Goal: Find contact information: Find contact information

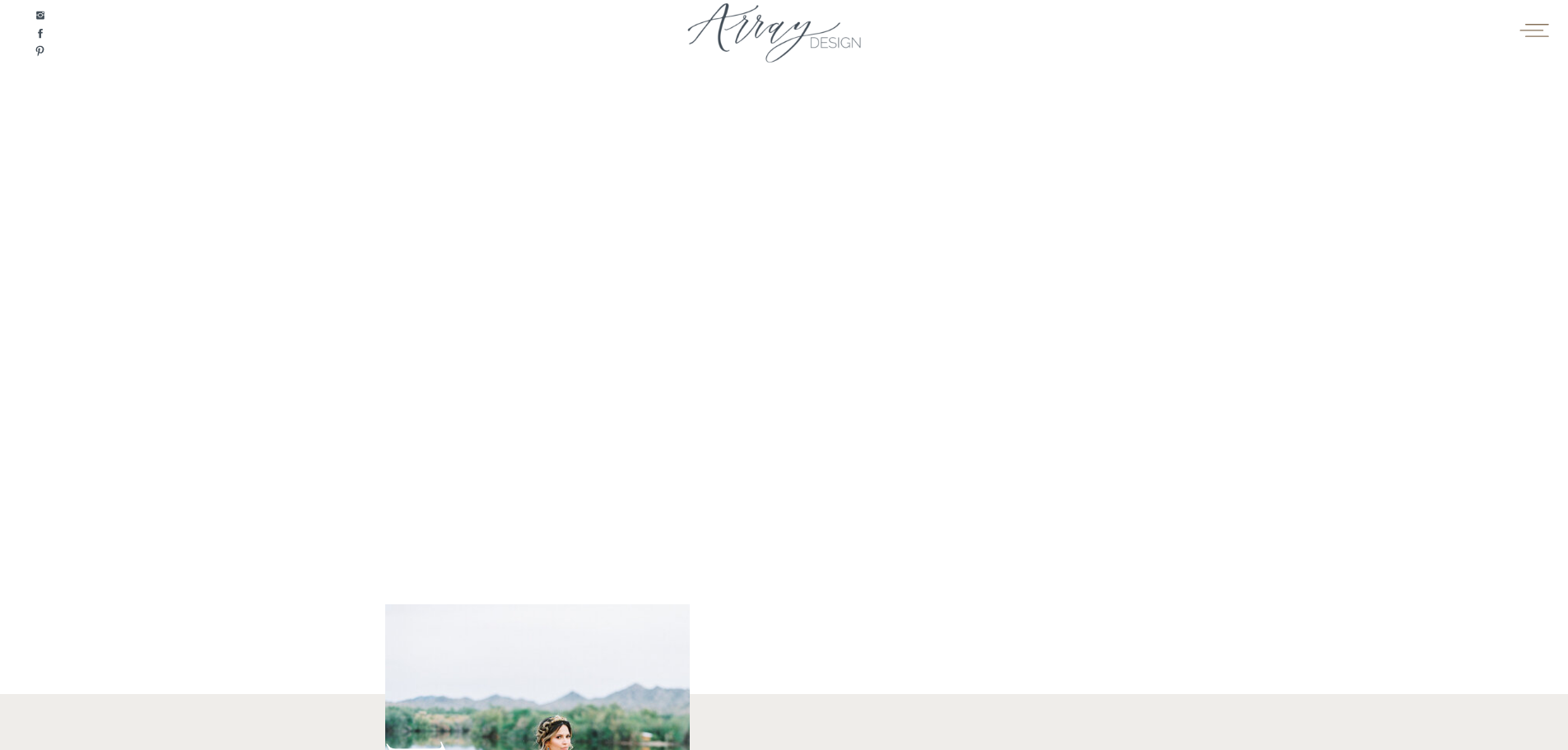
click at [1537, 19] on icon at bounding box center [1533, 29] width 32 height 25
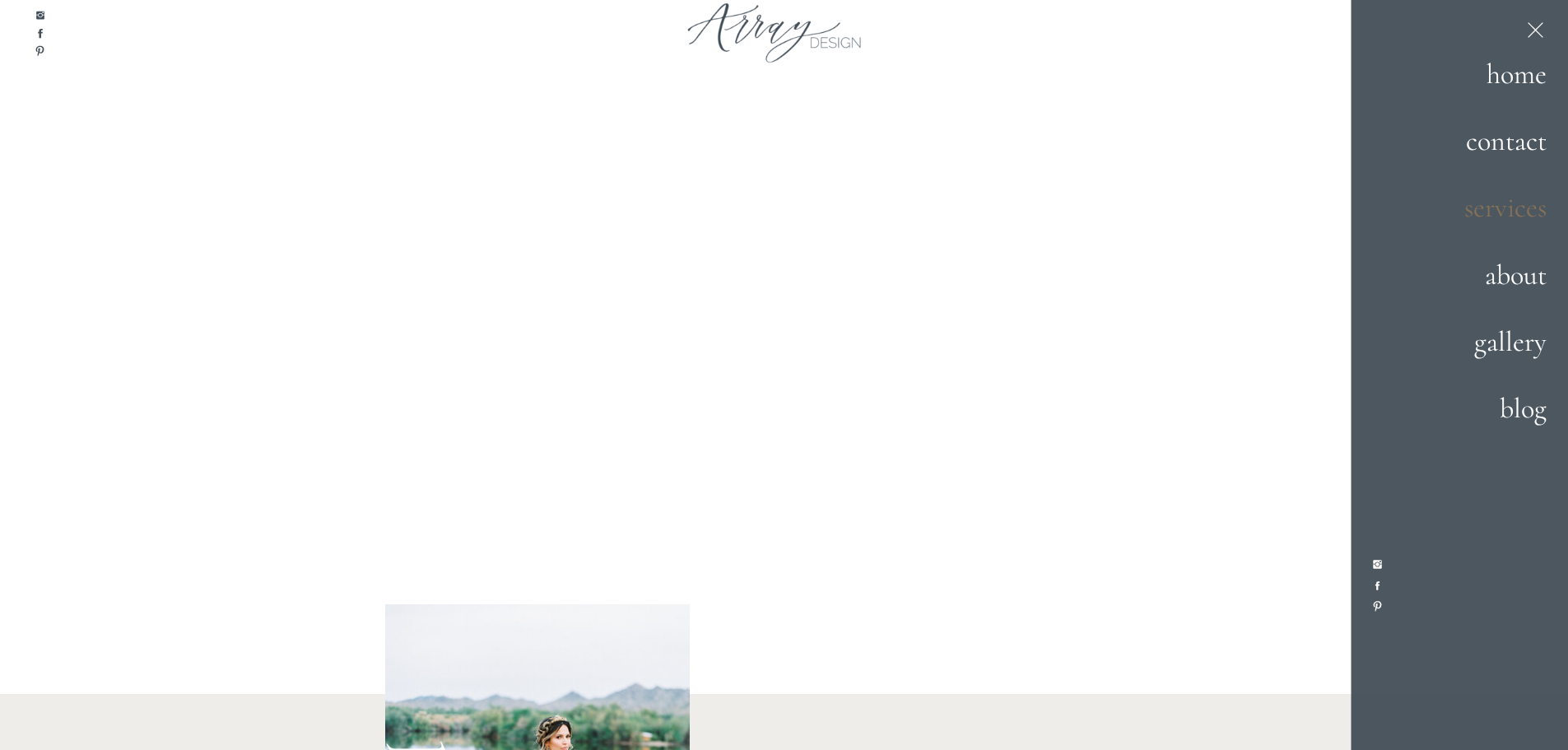
click at [1517, 208] on h2 "services" at bounding box center [1489, 208] width 115 height 44
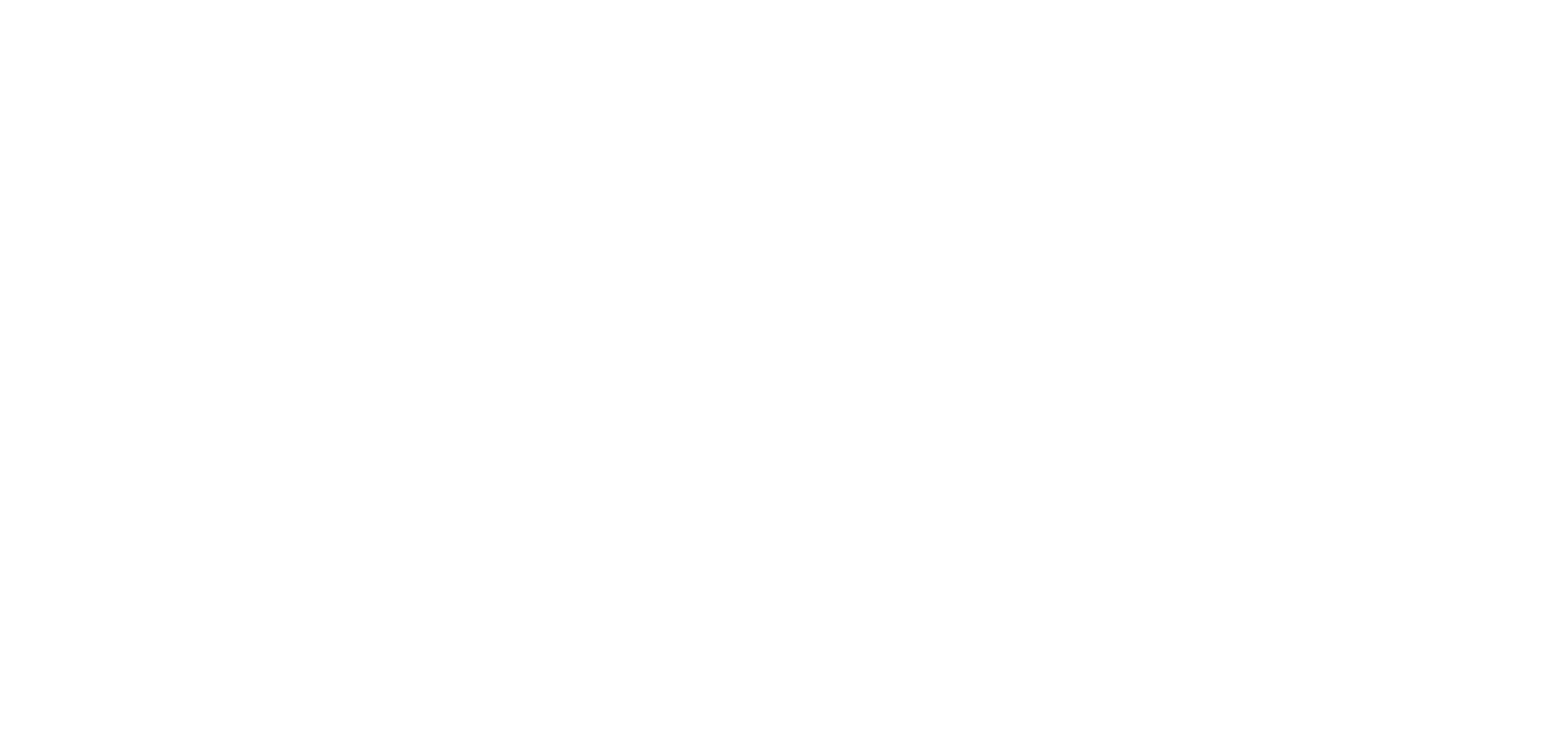
click at [0, 0] on html at bounding box center [0, 0] width 0 height 0
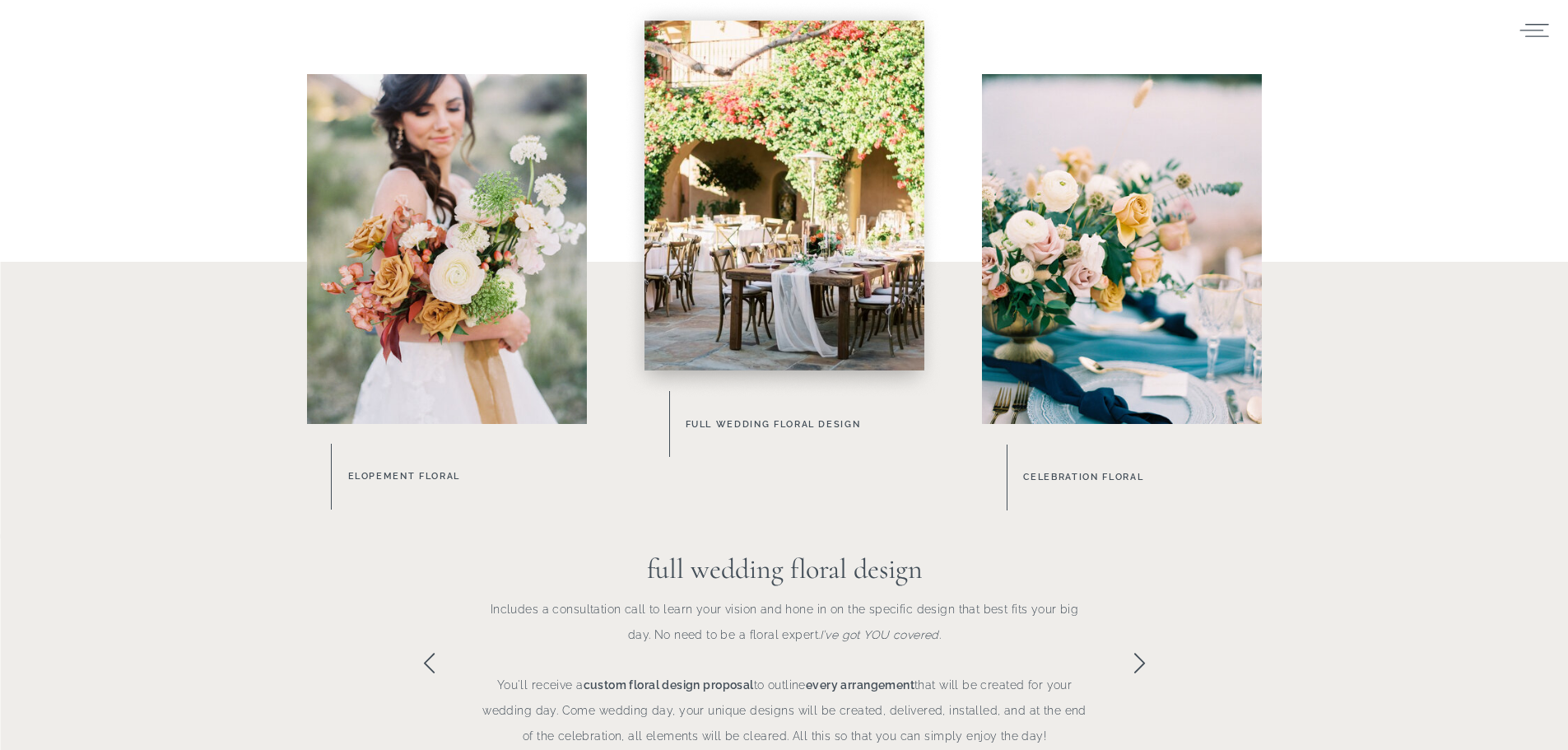
scroll to position [988, 0]
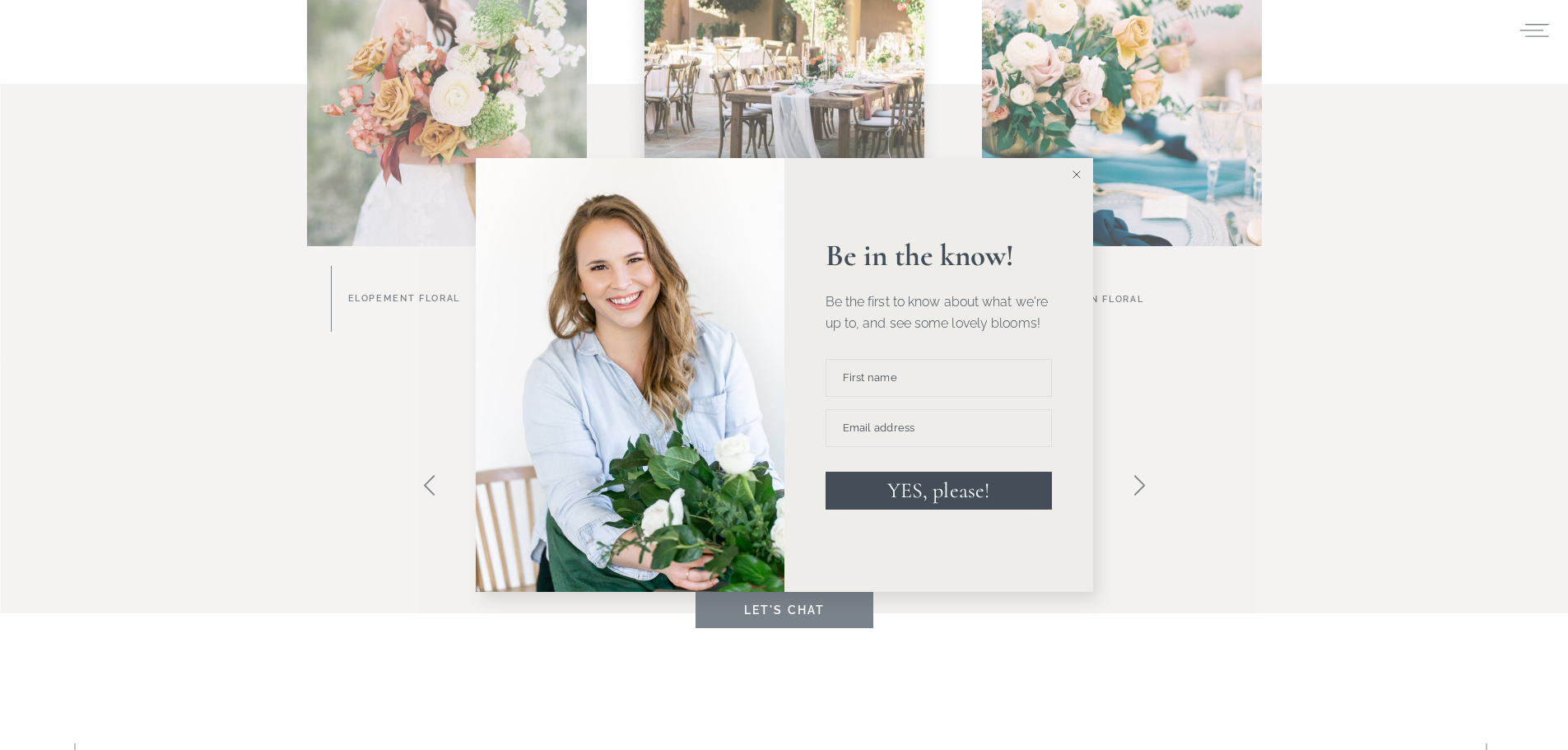
click at [1081, 173] on button at bounding box center [1076, 174] width 33 height 33
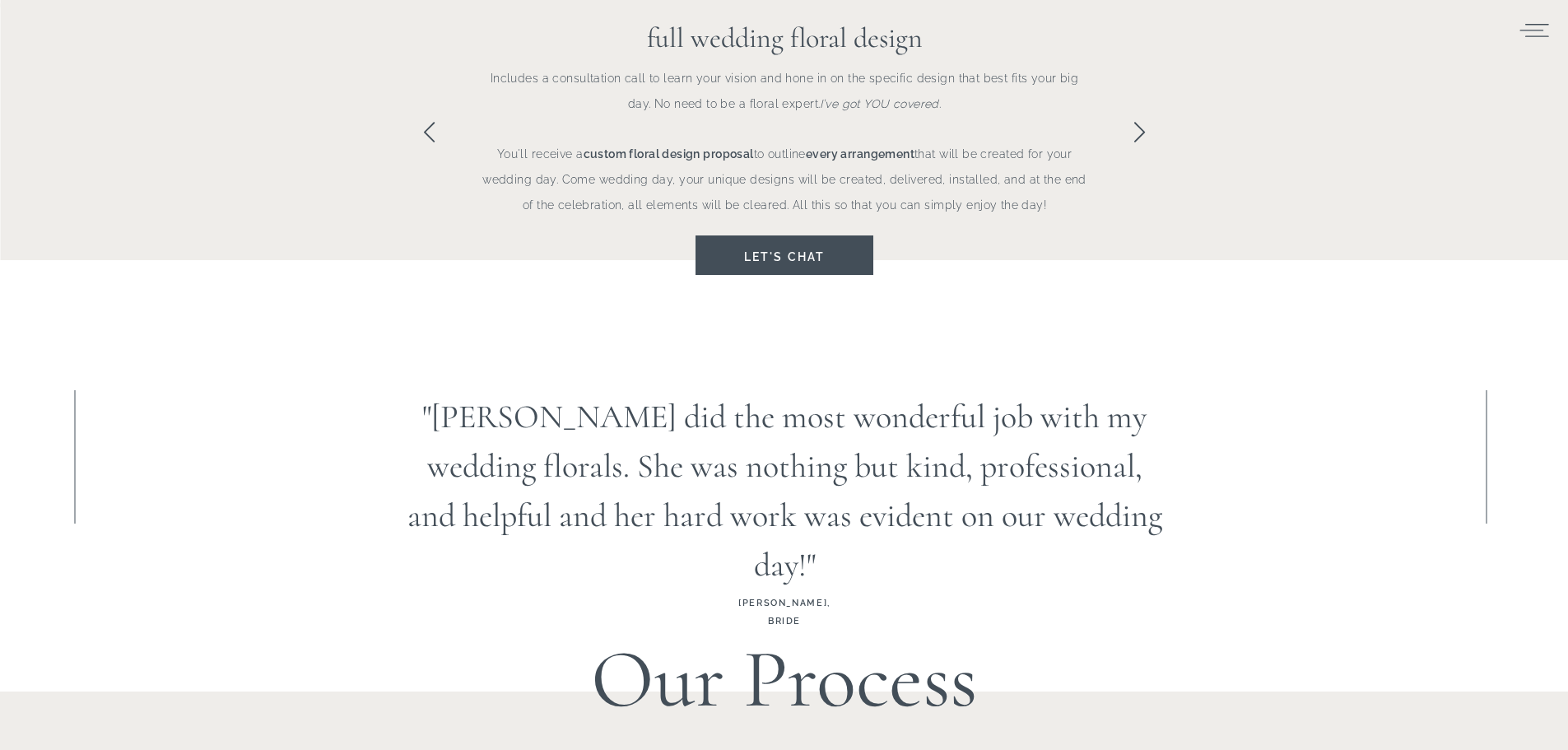
scroll to position [1318, 0]
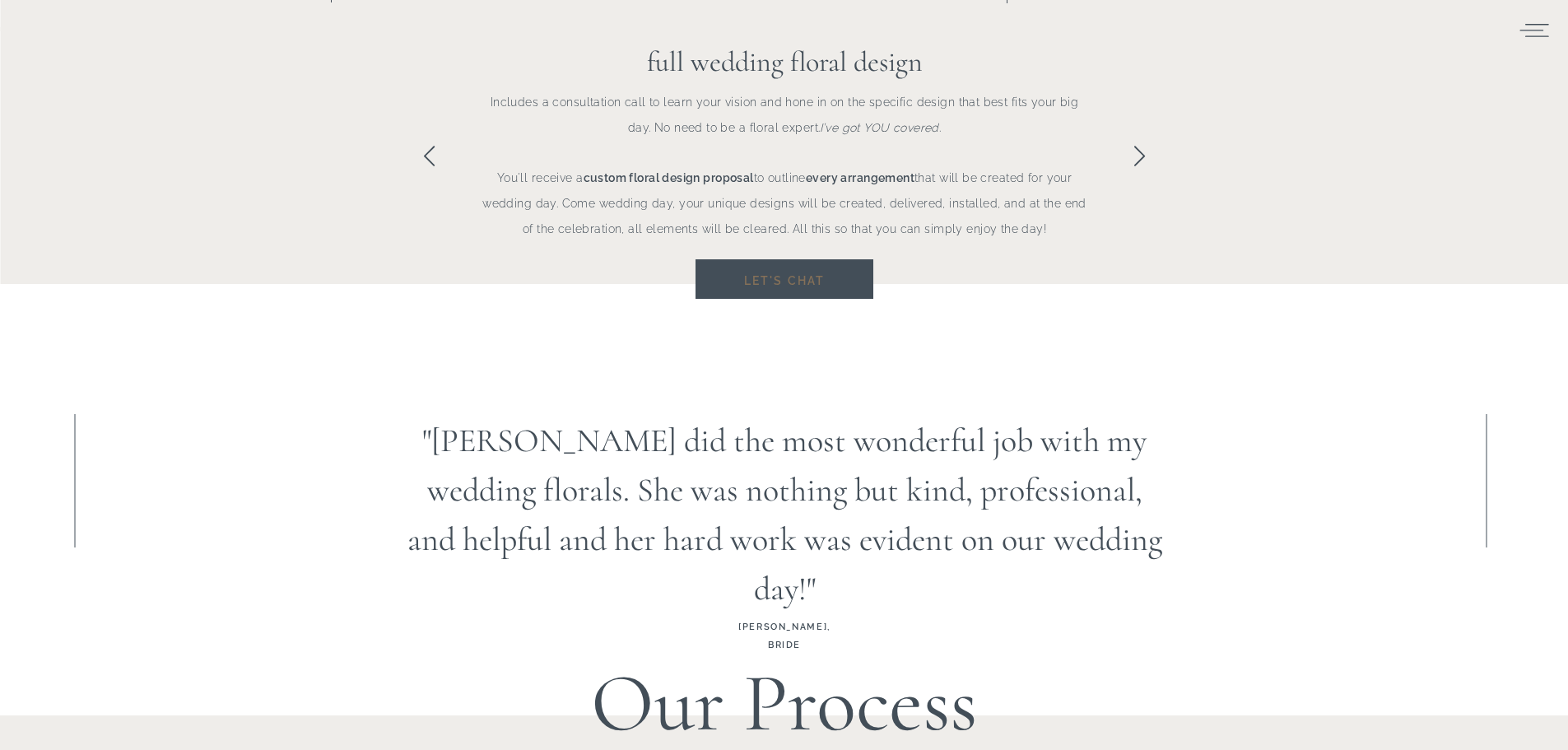
click at [765, 276] on h3 "Let's chat" at bounding box center [784, 278] width 131 height 20
